Goal: Transaction & Acquisition: Book appointment/travel/reservation

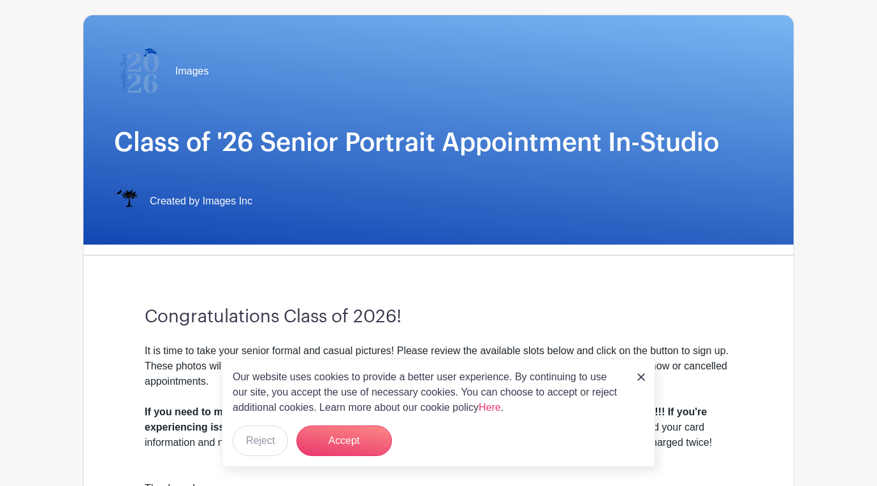
scroll to position [386, 0]
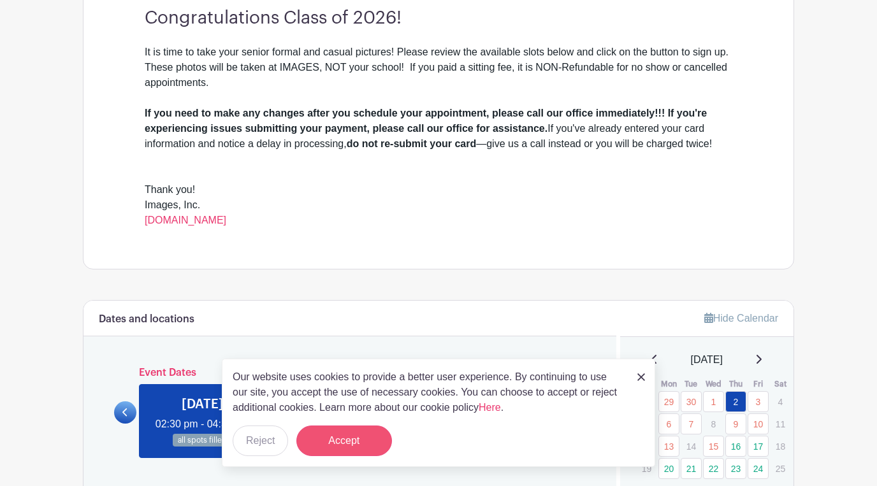
click at [329, 436] on button "Accept" at bounding box center [344, 441] width 96 height 31
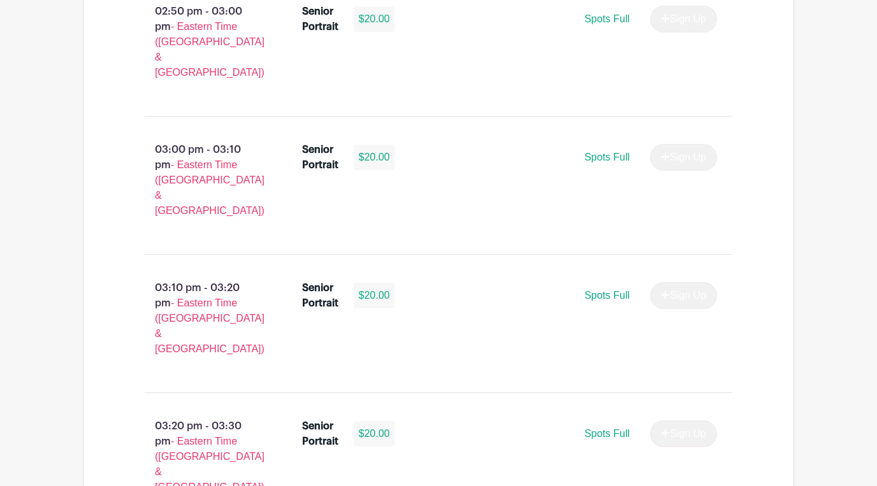
scroll to position [2170, 0]
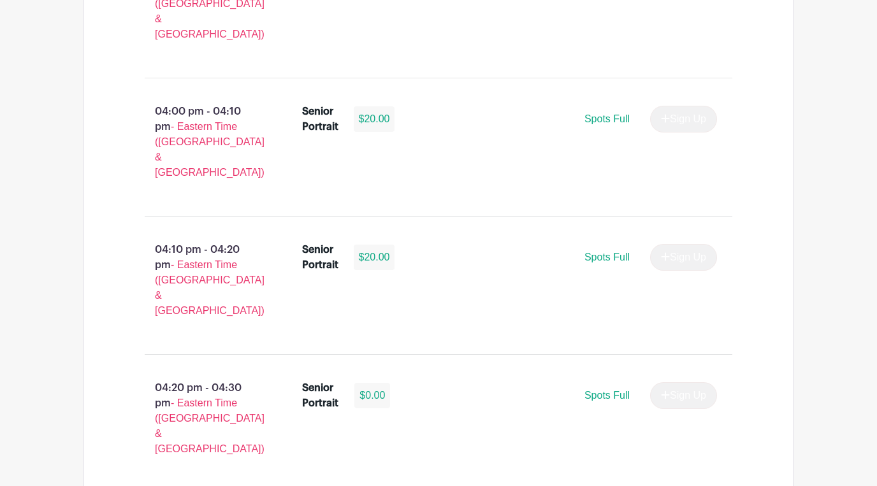
select select "3938"
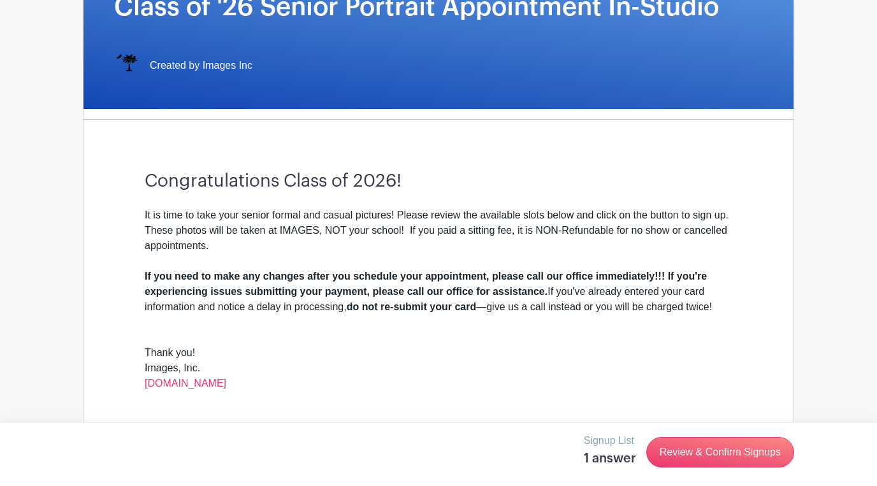
scroll to position [0, 0]
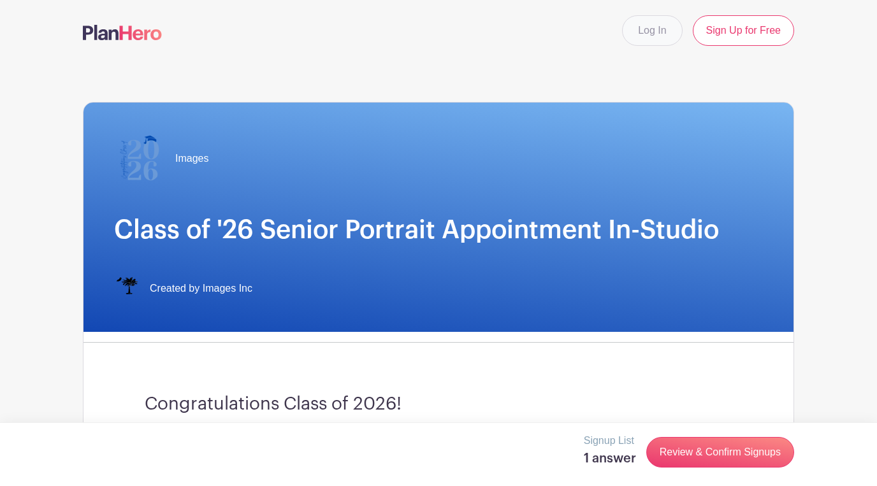
click at [666, 33] on link "Log In" at bounding box center [652, 30] width 60 height 31
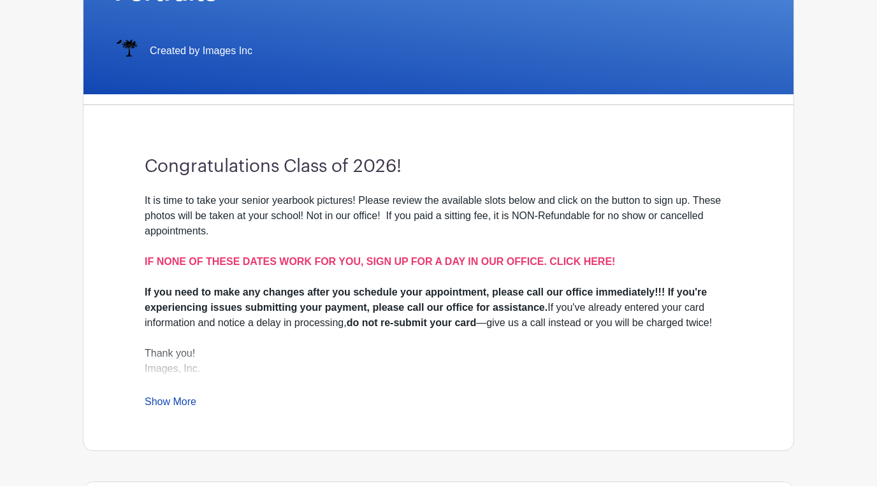
scroll to position [355, 0]
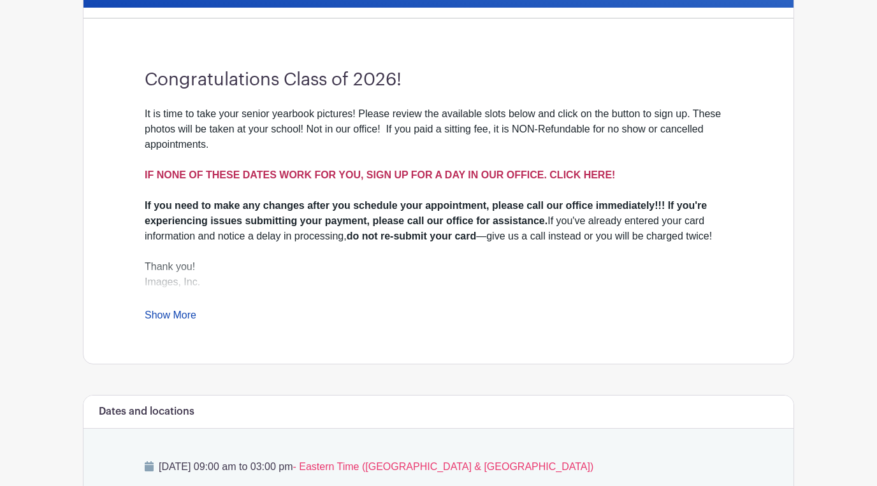
click at [467, 170] on strong "IF NONE OF THESE DATES WORK FOR YOU, SIGN UP FOR A DAY IN OUR OFFICE. CLICK HER…" at bounding box center [380, 175] width 471 height 11
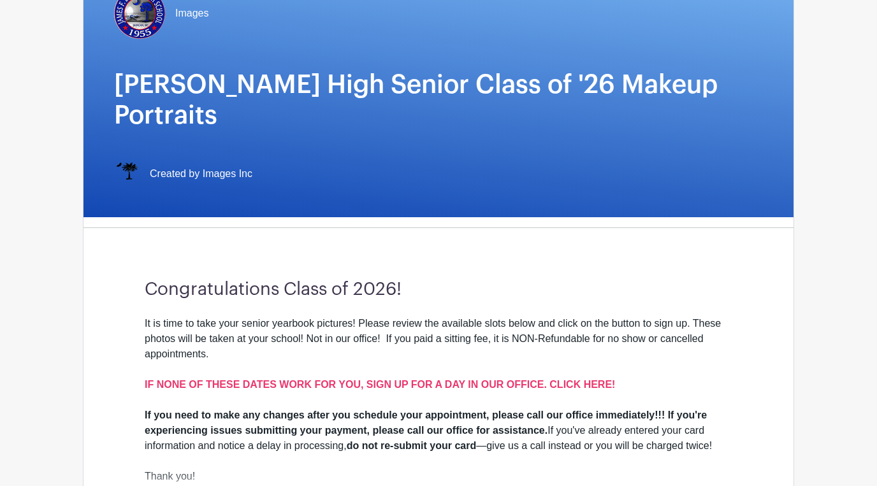
scroll to position [269, 0]
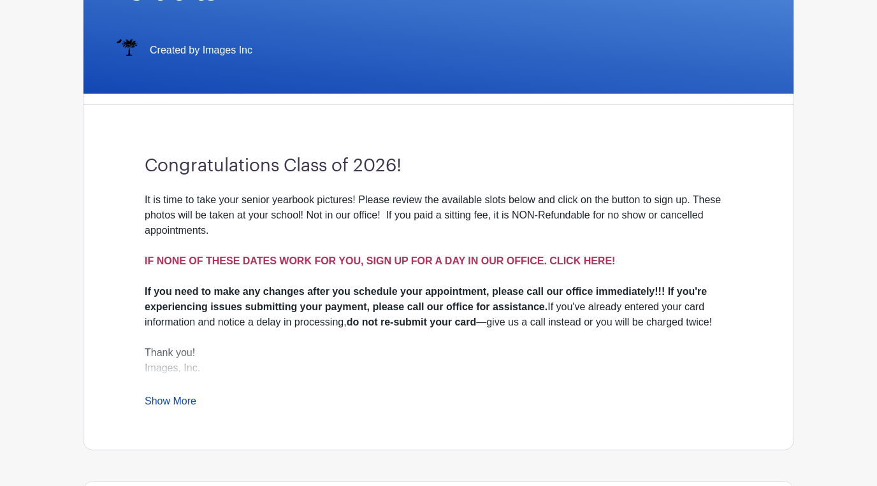
click at [509, 256] on strong "IF NONE OF THESE DATES WORK FOR YOU, SIGN UP FOR A DAY IN OUR OFFICE. CLICK HER…" at bounding box center [380, 261] width 471 height 11
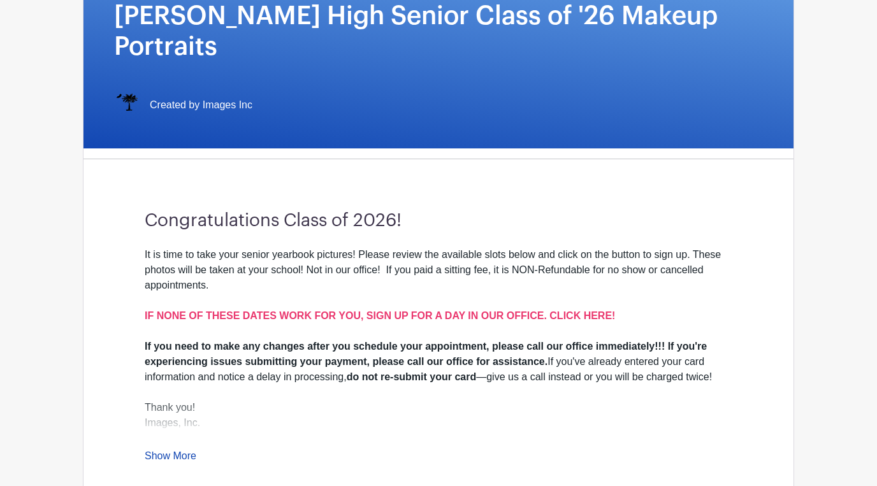
scroll to position [217, 0]
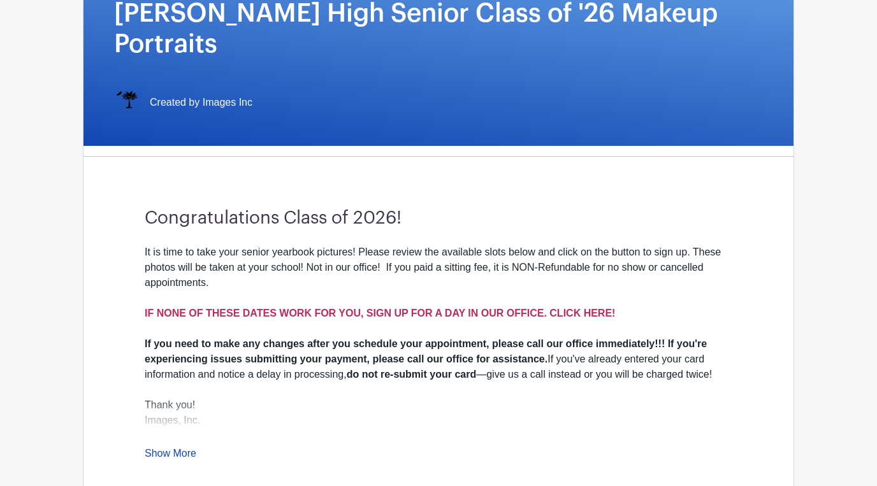
click at [453, 308] on strong "IF NONE OF THESE DATES WORK FOR YOU, SIGN UP FOR A DAY IN OUR OFFICE. CLICK HER…" at bounding box center [380, 313] width 471 height 11
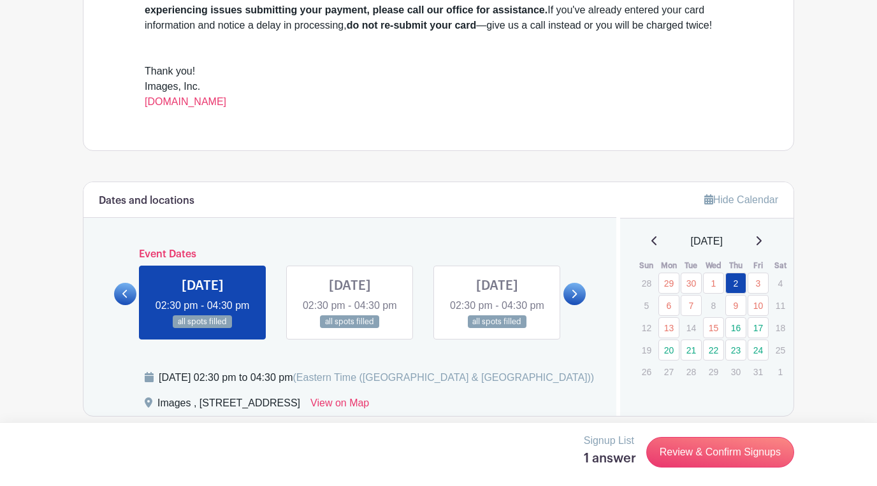
scroll to position [635, 0]
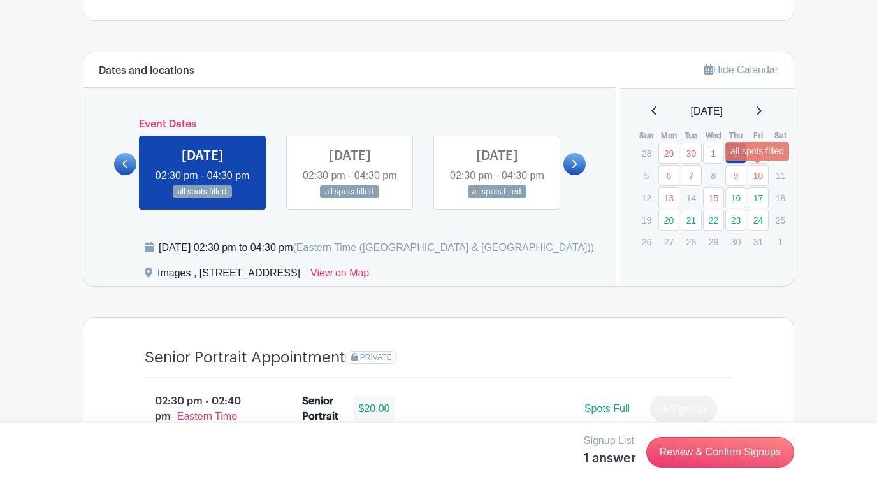
click at [754, 180] on link "10" at bounding box center [758, 175] width 21 height 21
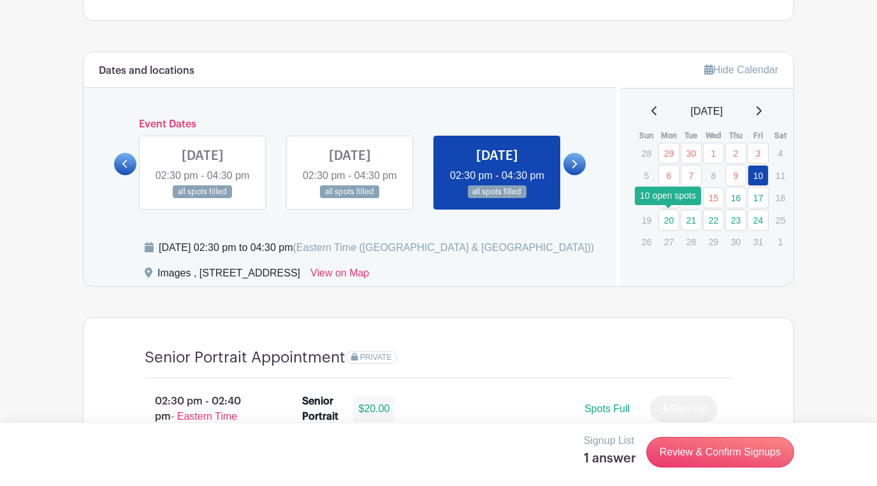
click at [664, 221] on link "20" at bounding box center [669, 220] width 21 height 21
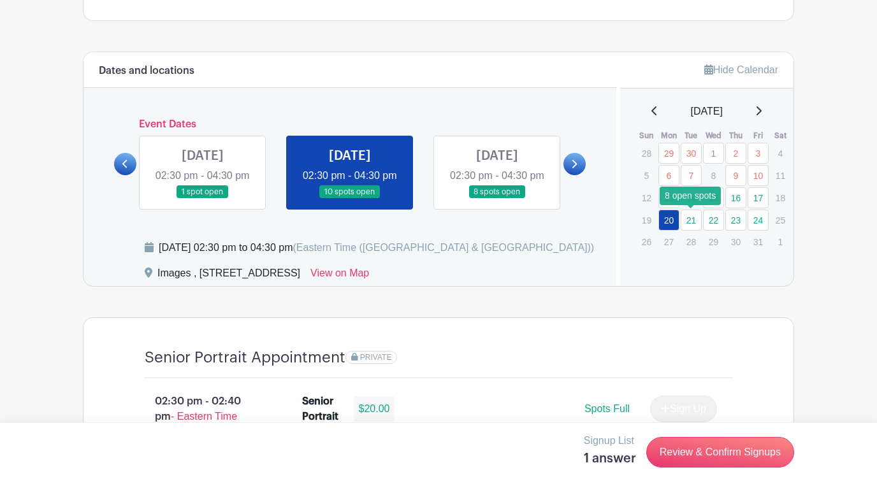
click at [689, 222] on link "21" at bounding box center [691, 220] width 21 height 21
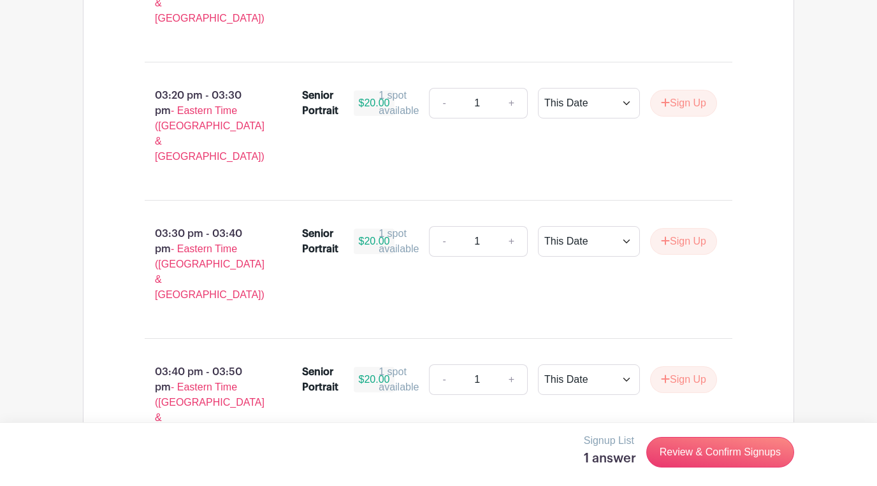
scroll to position [1493, 0]
click at [664, 376] on icon "submit" at bounding box center [665, 381] width 9 height 10
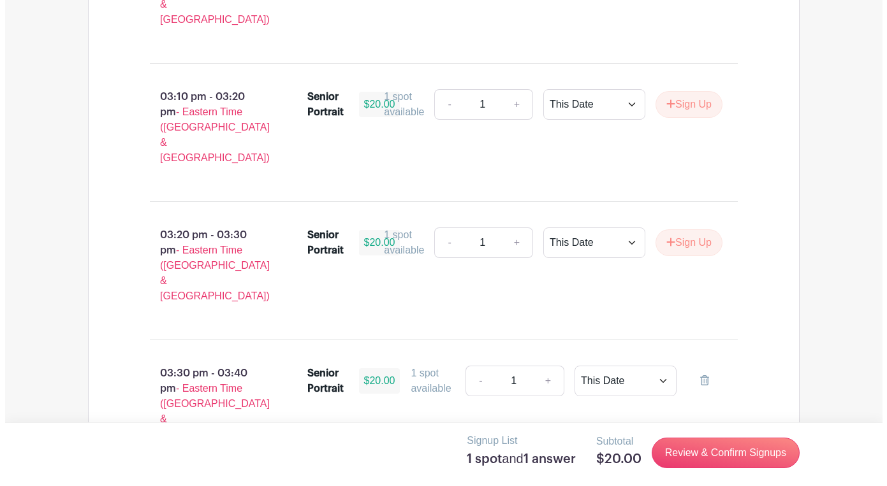
scroll to position [2170, 0]
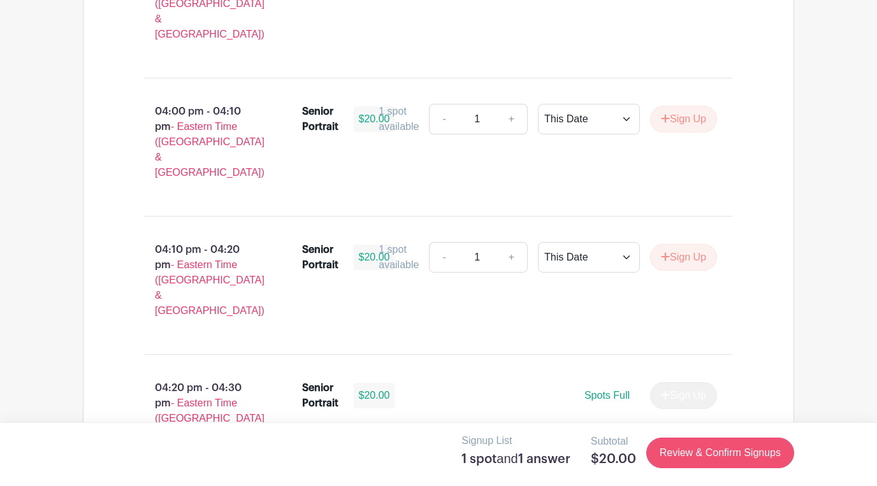
click at [710, 446] on link "Review & Confirm Signups" at bounding box center [721, 453] width 148 height 31
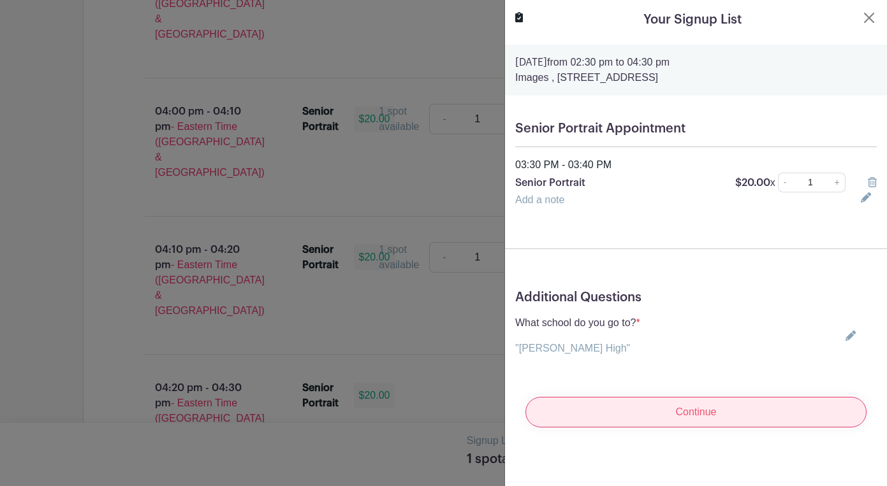
click at [621, 419] on input "Continue" at bounding box center [695, 412] width 341 height 31
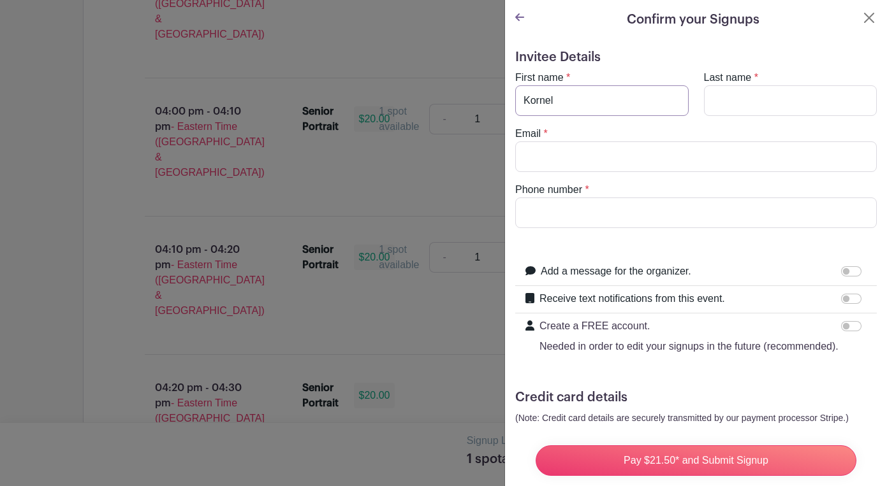
type input "Kornel"
type input "[PERSON_NAME]"
type input "[EMAIL_ADDRESS][DOMAIN_NAME]"
type input "8645294518"
click at [735, 245] on form "Invitee Details First name * [PERSON_NAME] Last name * [PERSON_NAME] Email * [E…" at bounding box center [696, 287] width 362 height 475
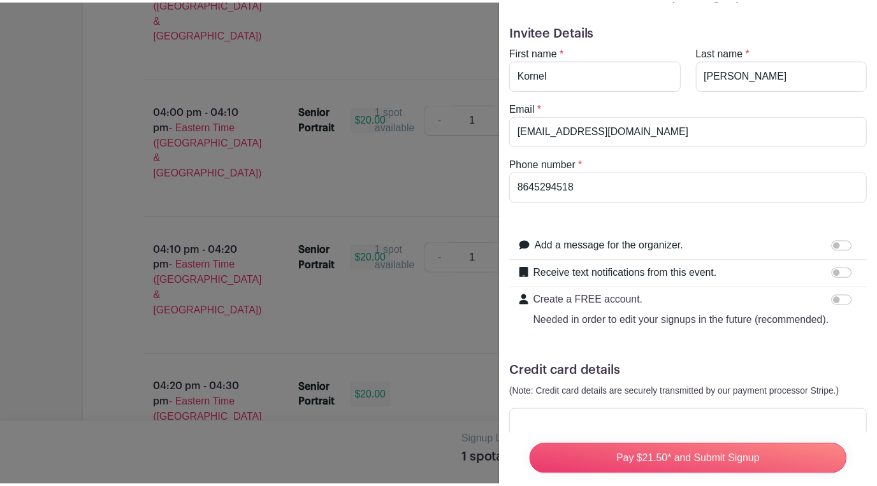
scroll to position [84, 0]
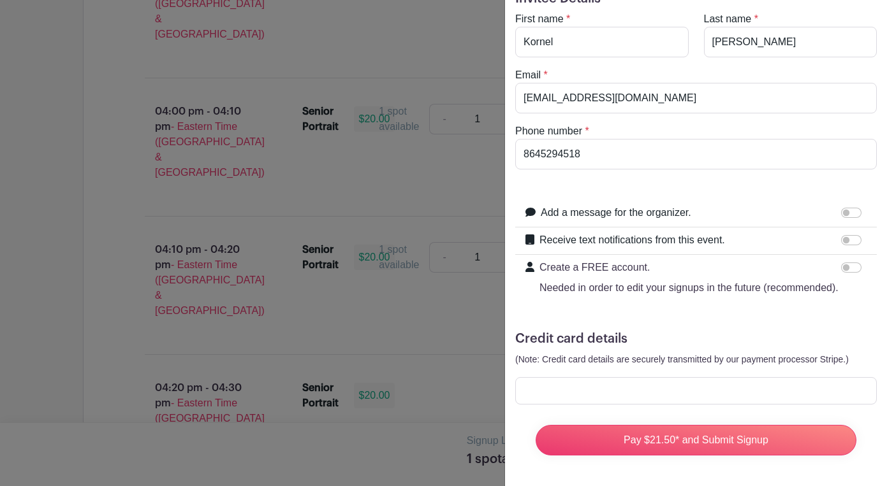
click at [52, 2] on div at bounding box center [443, 243] width 887 height 486
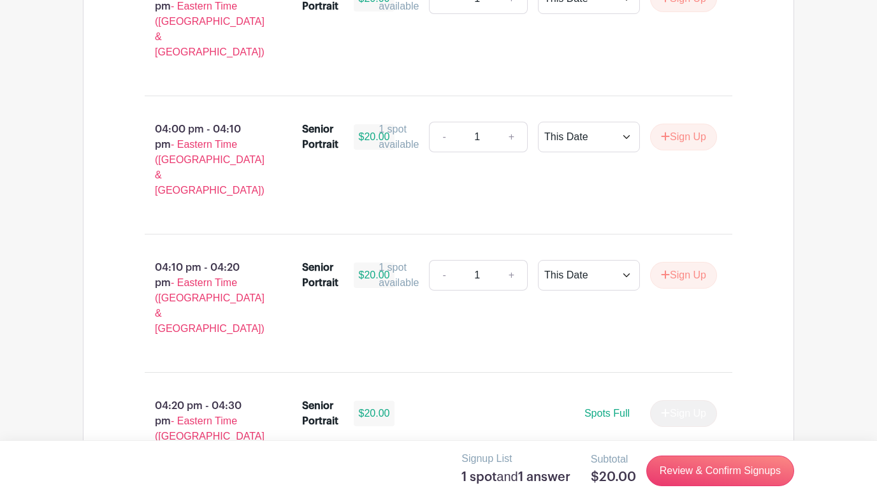
scroll to position [66, 0]
